Goal: Task Accomplishment & Management: Complete application form

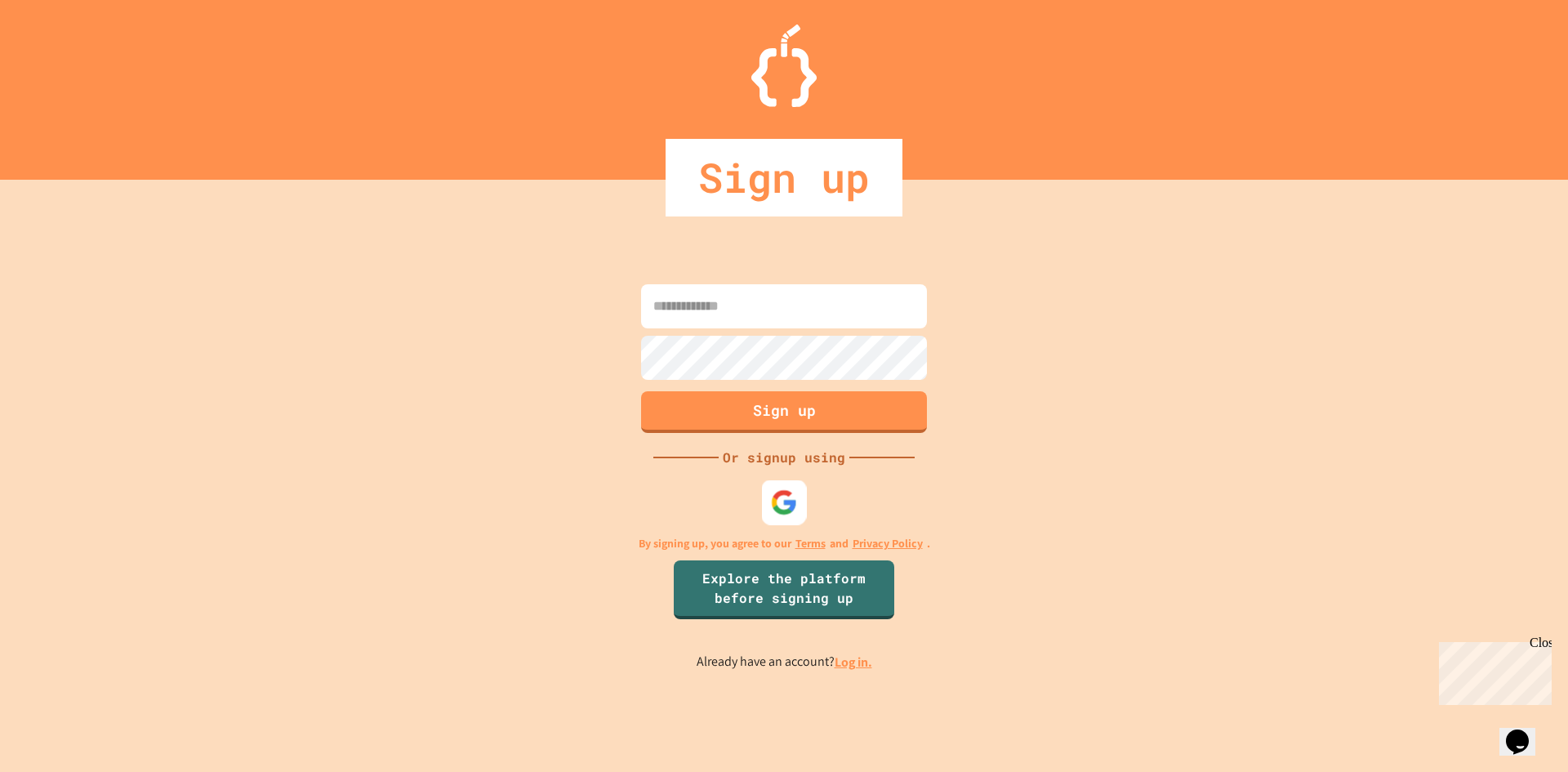
click at [785, 490] on img at bounding box center [784, 501] width 27 height 27
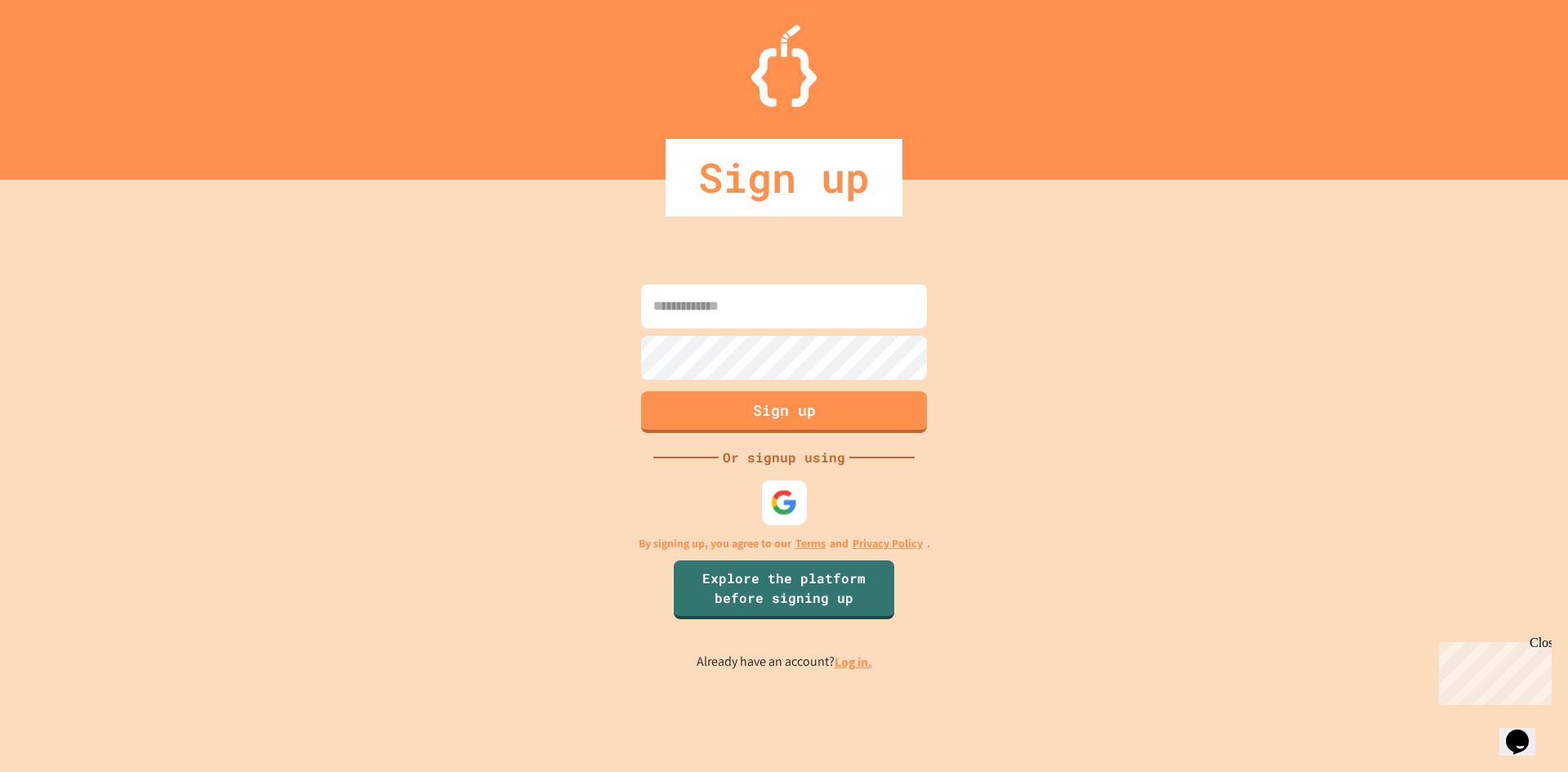
click at [776, 511] on img at bounding box center [784, 501] width 27 height 27
click at [778, 524] on div at bounding box center [784, 501] width 45 height 45
